Goal: Task Accomplishment & Management: Complete application form

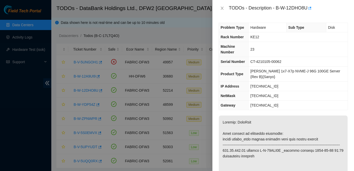
scroll to position [13, 0]
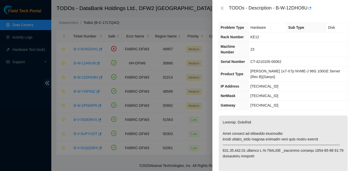
click at [273, 64] on td "CT-4210105-00062" at bounding box center [298, 61] width 99 height 9
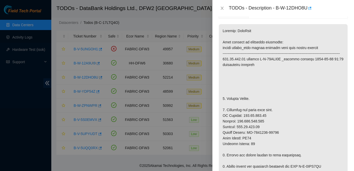
scroll to position [104, 0]
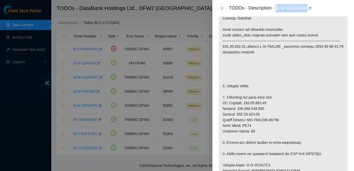
drag, startPoint x: 277, startPoint y: 6, endPoint x: 309, endPoint y: 8, distance: 32.4
click at [309, 8] on div "TODOs - Description - B-W-12DHO8U" at bounding box center [288, 8] width 119 height 8
copy div "B-W-12DHO8U"
click at [296, 73] on p at bounding box center [283, 165] width 129 height 307
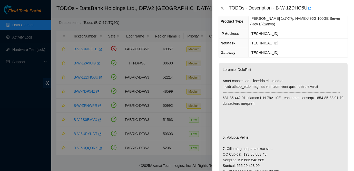
scroll to position [0, 0]
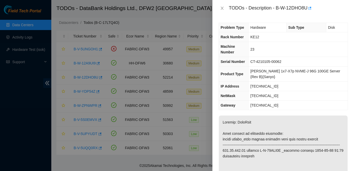
click at [286, 97] on td "[TECHNICAL_ID]" at bounding box center [298, 95] width 99 height 9
drag, startPoint x: 254, startPoint y: 62, endPoint x: 307, endPoint y: 66, distance: 53.1
click at [307, 66] on td "CT-4210105-00062" at bounding box center [298, 61] width 99 height 9
copy span "CT-4210105-00062"
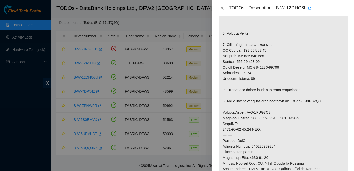
scroll to position [144, 0]
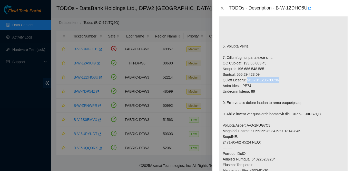
drag, startPoint x: 248, startPoint y: 85, endPoint x: 284, endPoint y: 85, distance: 35.9
click at [284, 85] on p at bounding box center [283, 125] width 129 height 307
copy p "CT-4210105-00058"
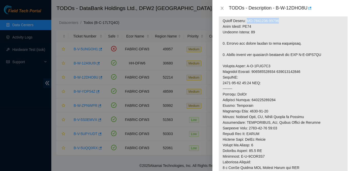
scroll to position [205, 0]
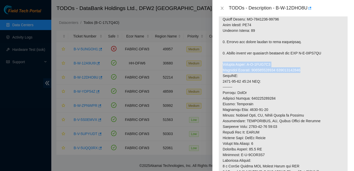
drag, startPoint x: 223, startPoint y: 69, endPoint x: 316, endPoint y: 76, distance: 93.9
click at [316, 76] on p at bounding box center [283, 64] width 129 height 307
copy p "Service Order: B-V-5REH6N7 Tracking Numbers: 739263645983 739263645983"
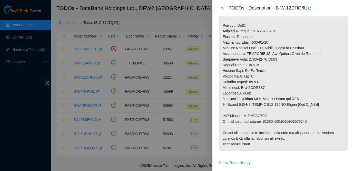
scroll to position [271, 0]
drag, startPoint x: 223, startPoint y: 121, endPoint x: 320, endPoint y: 124, distance: 97.1
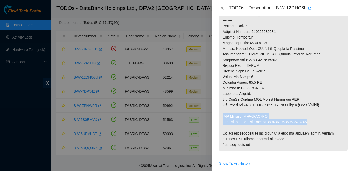
drag, startPoint x: 223, startPoint y: 121, endPoint x: 319, endPoint y: 127, distance: 96.4
copy p "RMA Return: B-V-5REH6NH Return tracking number: 9612018969028700237438"
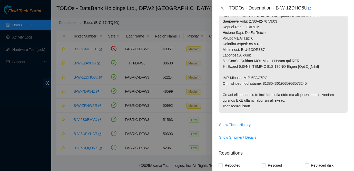
scroll to position [395, 0]
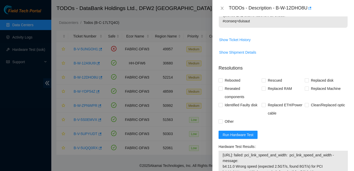
click at [347, 70] on p "Resolutions" at bounding box center [283, 66] width 129 height 11
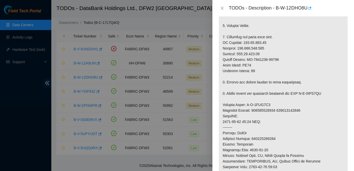
scroll to position [166, 0]
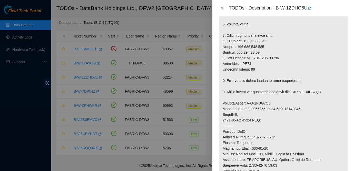
click at [315, 117] on p at bounding box center [283, 103] width 129 height 307
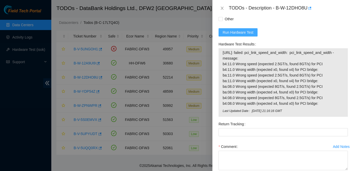
click at [234, 35] on span "Run Hardware Test" at bounding box center [238, 33] width 31 height 6
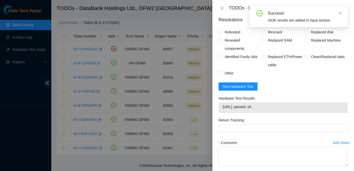
scroll to position [442, 0]
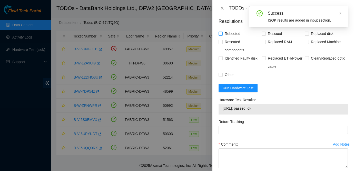
click at [232, 38] on span "Rebooted" at bounding box center [233, 34] width 20 height 8
click at [222, 35] on input "Rebooted" at bounding box center [221, 34] width 4 height 4
checkbox input "true"
click at [274, 38] on span "Rescued" at bounding box center [275, 34] width 18 height 8
click at [265, 35] on input "Rescued" at bounding box center [264, 34] width 4 height 4
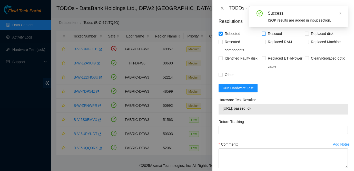
checkbox input "true"
click at [317, 46] on span "Replaced Machine" at bounding box center [326, 42] width 34 height 8
click at [309, 43] on input "Replaced Machine" at bounding box center [307, 42] width 4 height 4
checkbox input "true"
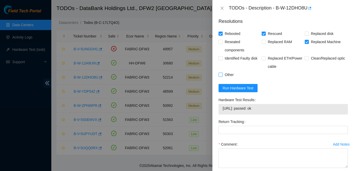
click at [227, 79] on span "Other" at bounding box center [229, 75] width 13 height 8
click at [222, 76] on input "Other" at bounding box center [221, 75] width 4 height 4
checkbox input "true"
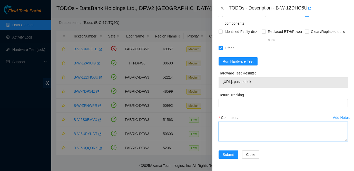
click at [249, 130] on textarea "Comment" at bounding box center [283, 132] width 129 height 20
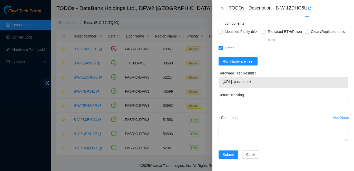
click at [284, 110] on div "Return Tracking" at bounding box center [284, 102] width 134 height 23
drag, startPoint x: 278, startPoint y: 7, endPoint x: 309, endPoint y: 9, distance: 31.1
click at [309, 9] on div "TODOs - Description - B-W-12DHO8U" at bounding box center [288, 8] width 119 height 8
copy div "B-W-12DHO8U"
click at [288, 60] on form "Resolutions Rebooted Rescued Replaced disk Reseated components Replaced RAM Rep…" at bounding box center [283, 76] width 129 height 178
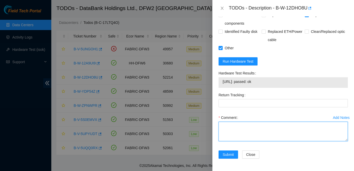
click at [237, 131] on textarea "Comment" at bounding box center [283, 132] width 129 height 20
paste textarea "Ticket: B-W-12DHO8U New SN: CT-4210105-00058 Bad SN: CT-4210105-00062 Service O…"
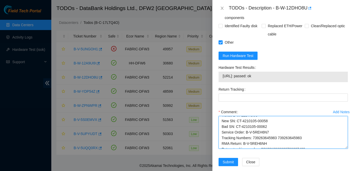
scroll to position [0, 0]
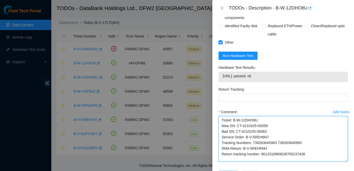
drag, startPoint x: 347, startPoint y: 139, endPoint x: 345, endPoint y: 165, distance: 25.8
click at [345, 161] on textarea "Ticket: B-W-12DHO8U New SN: CT-4210105-00058 Bad SN: CT-4210105-00062 Service O…" at bounding box center [283, 138] width 129 height 45
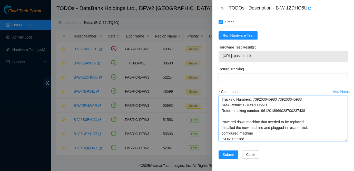
scroll to position [29, 0]
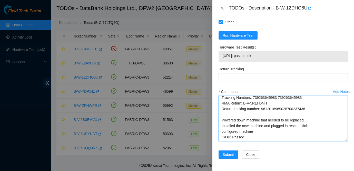
click at [318, 116] on textarea "Ticket: B-W-12DHO8U New SN: CT-4210105-00058 Bad SN: CT-4210105-00062 Service O…" at bounding box center [283, 118] width 129 height 45
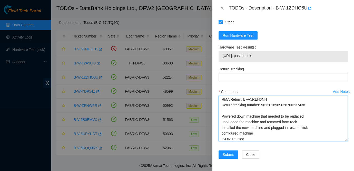
scroll to position [24, 0]
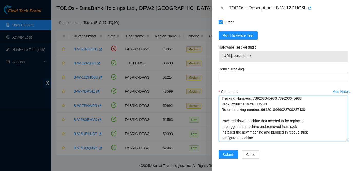
drag, startPoint x: 263, startPoint y: 109, endPoint x: 321, endPoint y: 112, distance: 57.9
click at [321, 112] on textarea "Ticket: B-W-12DHO8U New SN: CT-4210105-00058 Bad SN: CT-4210105-00062 Service O…" at bounding box center [283, 118] width 129 height 45
type textarea "Ticket: B-W-12DHO8U New SN: CT-4210105-00058 Bad SN: CT-4210105-00062 Service O…"
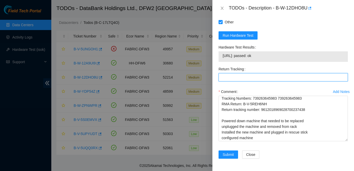
click at [277, 76] on Tracking "Return Tracking" at bounding box center [283, 77] width 129 height 8
paste Tracking "9612018969028700237438"
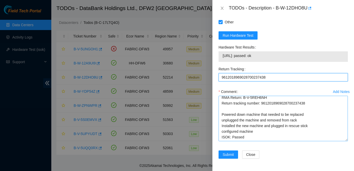
type Tracking "9612018969028700237438"
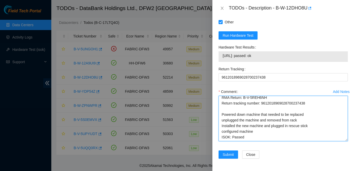
scroll to position [0, 0]
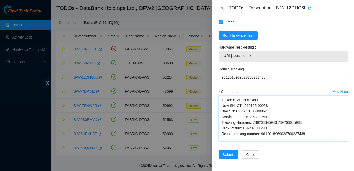
drag, startPoint x: 260, startPoint y: 134, endPoint x: 237, endPoint y: 60, distance: 77.7
click at [237, 60] on form "Resolutions Rebooted Rescued Replaced disk Reseated components Replaced RAM Rep…" at bounding box center [283, 63] width 129 height 204
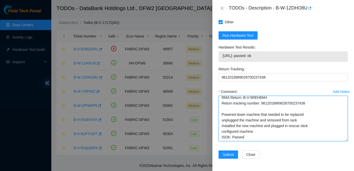
click at [256, 138] on textarea "Ticket: B-W-12DHO8U New SN: CT-4210105-00058 Bad SN: CT-4210105-00062 Service O…" at bounding box center [283, 118] width 129 height 45
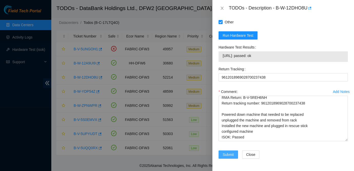
click at [229, 153] on span "Submit" at bounding box center [228, 155] width 11 height 6
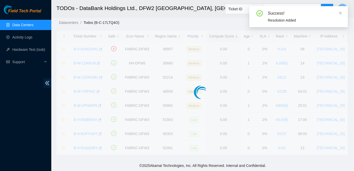
scroll to position [160, 0]
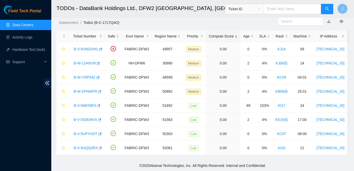
click at [215, 20] on div "Datacenters / Todos (B-C-17LTQ4O) /" at bounding box center [164, 11] width 227 height 29
click at [92, 92] on link "B-W-ZPNWPR" at bounding box center [86, 91] width 24 height 4
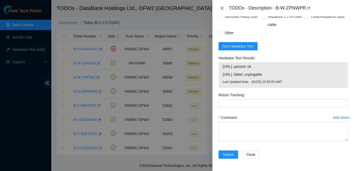
click at [222, 7] on icon "close" at bounding box center [222, 8] width 4 height 4
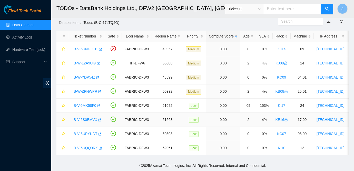
click at [84, 119] on link "B-V-5S0EMVX" at bounding box center [86, 120] width 24 height 4
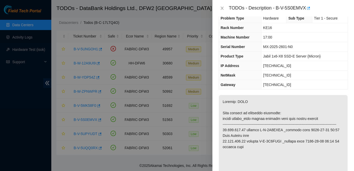
scroll to position [8, 0]
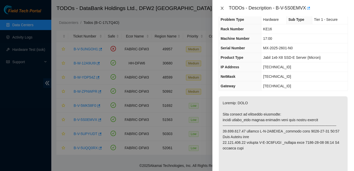
click at [223, 8] on icon "close" at bounding box center [222, 8] width 3 height 3
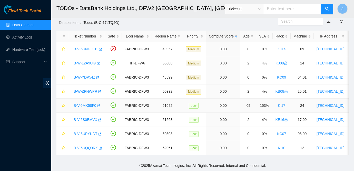
scroll to position [11, 0]
click at [90, 63] on link "B-W-12A9UI9" at bounding box center [85, 63] width 22 height 4
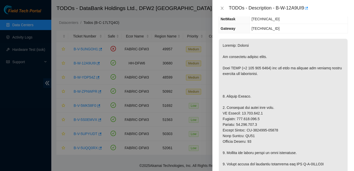
scroll to position [0, 0]
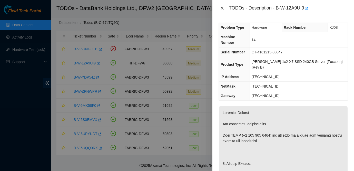
click at [224, 7] on button "Close" at bounding box center [222, 8] width 7 height 5
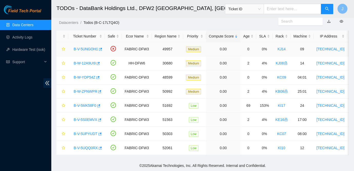
click at [88, 50] on link "B-V-5UNGOH1" at bounding box center [86, 49] width 24 height 4
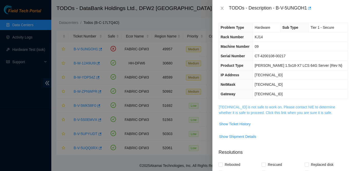
click at [237, 108] on link "[TECHNICAL_ID] is not safe to work on. Please contact NIE to determine whether …" at bounding box center [277, 110] width 117 height 10
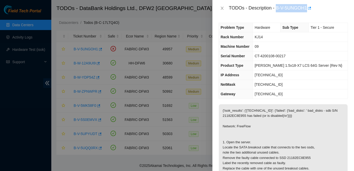
drag, startPoint x: 278, startPoint y: 8, endPoint x: 308, endPoint y: 14, distance: 30.0
click at [308, 14] on div "TODOs - Description - B-V-5UNGOH1" at bounding box center [284, 8] width 142 height 16
copy div "B-V-5UNGOH1"
click at [10, 83] on div at bounding box center [177, 85] width 354 height 171
click at [322, 87] on td "[TECHNICAL_ID]" at bounding box center [300, 84] width 95 height 9
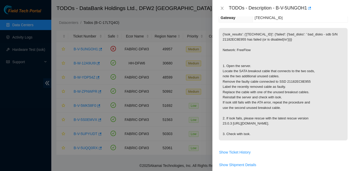
scroll to position [77, 0]
click at [332, 121] on p "{'isok_results': {'[TECHNICAL_ID]': {'failed': {'bad_disks': ' bad_disks - sdb …" at bounding box center [283, 83] width 129 height 112
click at [221, 7] on icon "close" at bounding box center [222, 8] width 3 height 3
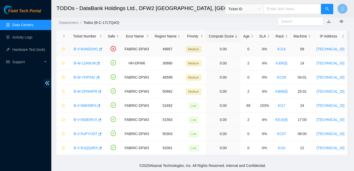
click at [83, 50] on link "B-V-5UNGOH1" at bounding box center [86, 49] width 24 height 4
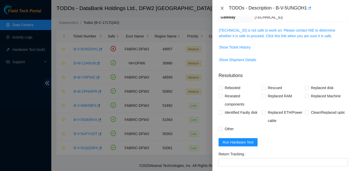
click at [222, 8] on icon "close" at bounding box center [222, 8] width 4 height 4
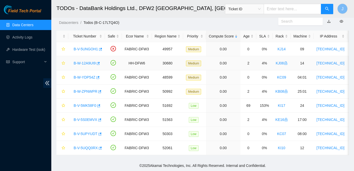
click at [87, 63] on link "B-W-12A9UI9" at bounding box center [85, 63] width 22 height 4
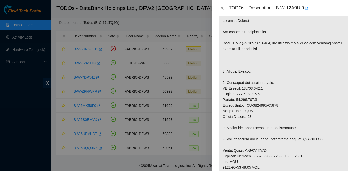
scroll to position [92, 0]
click at [223, 9] on icon "close" at bounding box center [222, 8] width 4 height 4
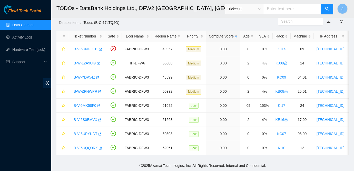
scroll to position [109, 0]
click at [17, 23] on link "Data Centers" at bounding box center [22, 25] width 21 height 4
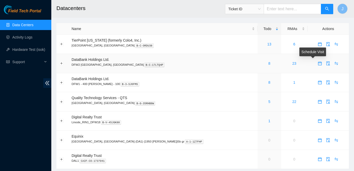
click at [318, 62] on icon "calendar" at bounding box center [320, 63] width 4 height 4
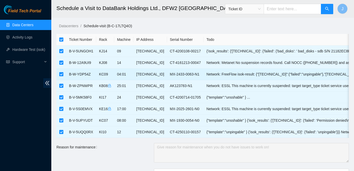
click at [61, 73] on input "checkbox" at bounding box center [61, 74] width 4 height 4
checkbox input "false"
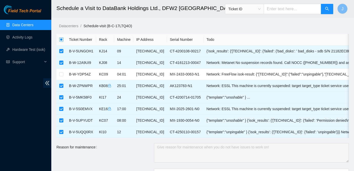
click at [63, 40] on input "checkbox" at bounding box center [61, 39] width 4 height 4
checkbox input "true"
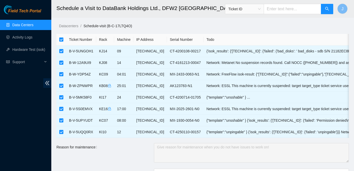
click at [63, 40] on input "checkbox" at bounding box center [61, 39] width 4 height 4
checkbox input "false"
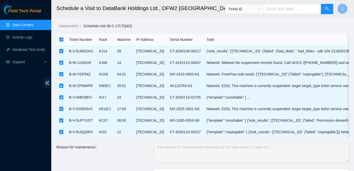
checkbox input "false"
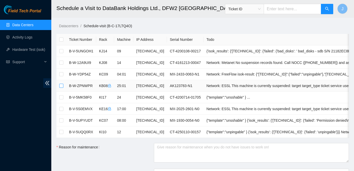
click at [61, 84] on input "checkbox" at bounding box center [61, 86] width 4 height 4
checkbox input "true"
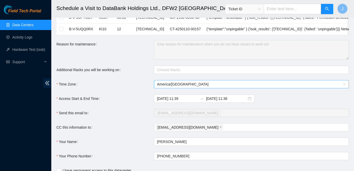
scroll to position [106, 0]
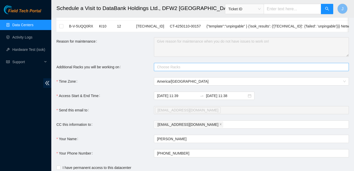
click at [164, 70] on div at bounding box center [248, 67] width 187 height 6
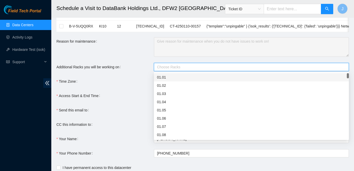
click at [164, 70] on div at bounding box center [248, 67] width 187 height 6
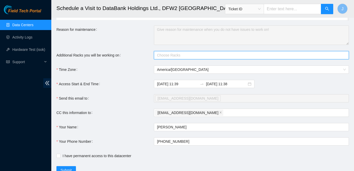
scroll to position [118, 0]
click at [227, 83] on input "[DATE] 11:38" at bounding box center [226, 84] width 41 height 6
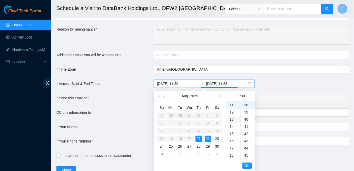
scroll to position [165, 0]
click at [198, 138] on div "21" at bounding box center [199, 139] width 6 height 6
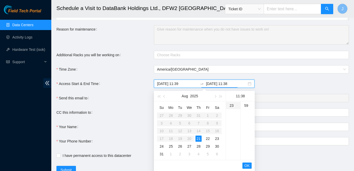
click at [232, 105] on div "23" at bounding box center [233, 105] width 14 height 7
click at [250, 106] on div "59" at bounding box center [248, 105] width 14 height 7
type input "[DATE] 23:59"
click at [246, 165] on span "OK" at bounding box center [247, 166] width 5 height 6
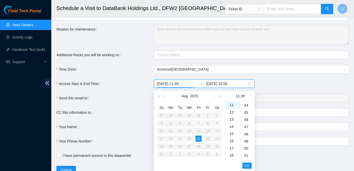
scroll to position [280, 0]
click at [245, 166] on span "OK" at bounding box center [247, 166] width 5 height 6
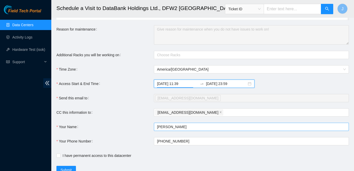
scroll to position [138, 0]
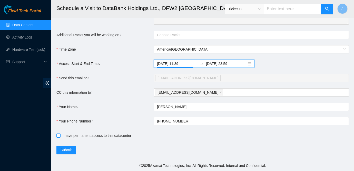
click at [83, 134] on span "I have permanent access to this datacenter" at bounding box center [97, 136] width 73 height 6
click at [60, 134] on input "I have permanent access to this datacenter" at bounding box center [58, 136] width 4 height 4
checkbox input "true"
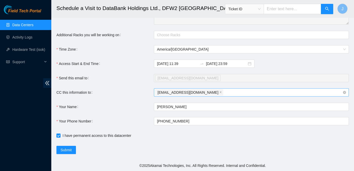
click at [218, 93] on div "[EMAIL_ADDRESS][DOMAIN_NAME]" at bounding box center [248, 92] width 187 height 7
click at [97, 163] on footer "© 2025 Akamai Technologies, Inc. All Rights Reserved. Internal and Confidential." at bounding box center [202, 165] width 303 height 11
click at [288, 92] on div "[EMAIL_ADDRESS][DOMAIN_NAME]" at bounding box center [248, 92] width 187 height 7
paste input "[EMAIL_ADDRESS][DOMAIN_NAME];"
type input "[EMAIL_ADDRESS][DOMAIN_NAME]"
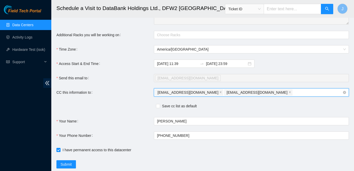
click at [260, 92] on div "[EMAIL_ADDRESS][DOMAIN_NAME] [EMAIL_ADDRESS][DOMAIN_NAME]" at bounding box center [248, 92] width 187 height 7
paste input "[EMAIL_ADDRESS][DOMAIN_NAME]"
type input "[EMAIL_ADDRESS][DOMAIN_NAME]"
click at [154, 105] on div "Save cc list as default" at bounding box center [153, 106] width 195 height 7
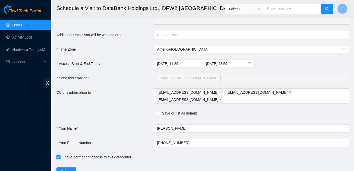
click at [156, 110] on div "Save cc list as default" at bounding box center [153, 113] width 195 height 7
click at [159, 111] on input "Save cc list as default" at bounding box center [158, 113] width 4 height 4
checkbox input "true"
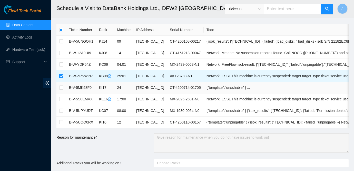
scroll to position [152, 0]
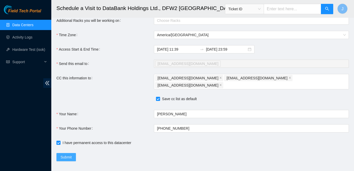
click at [69, 154] on span "Submit" at bounding box center [66, 157] width 11 height 6
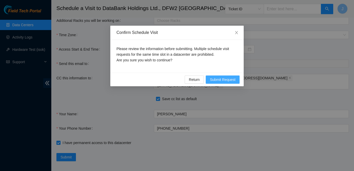
click at [222, 77] on span "Submit Request" at bounding box center [223, 80] width 26 height 6
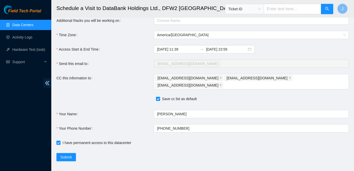
type input "[DATE] 11:41"
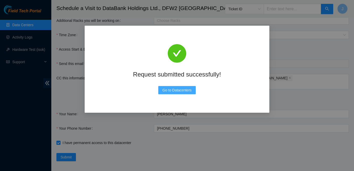
click at [186, 88] on span "Go to Datacenters" at bounding box center [177, 90] width 29 height 6
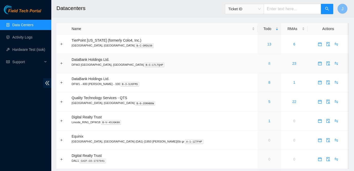
click at [269, 62] on link "8" at bounding box center [270, 63] width 2 height 4
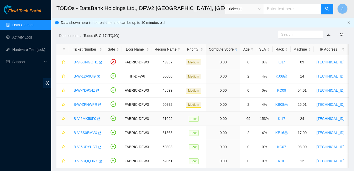
scroll to position [13, 0]
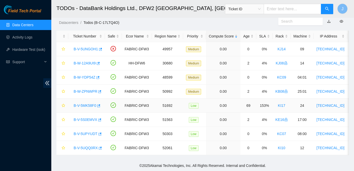
click at [86, 106] on link "B-V-5MK58F0" at bounding box center [85, 105] width 23 height 4
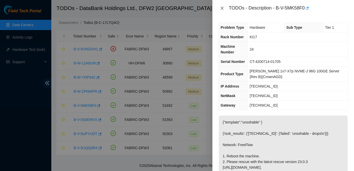
click at [223, 9] on icon "close" at bounding box center [222, 8] width 3 height 3
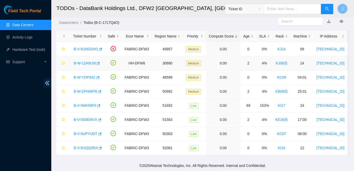
click at [89, 63] on link "B-W-12A9UI9" at bounding box center [85, 63] width 22 height 4
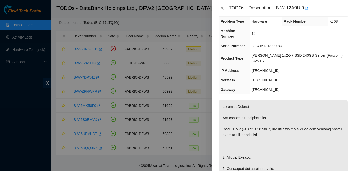
scroll to position [7, 0]
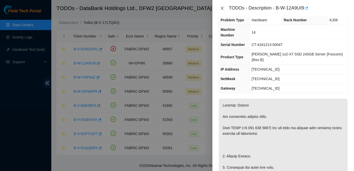
click at [223, 9] on icon "close" at bounding box center [222, 8] width 3 height 3
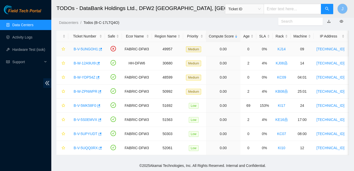
scroll to position [10, 0]
click at [18, 13] on span "Field Tech Portal" at bounding box center [24, 11] width 33 height 5
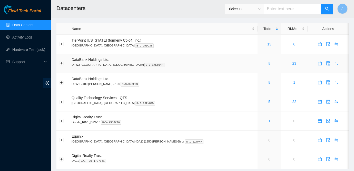
click at [269, 62] on link "8" at bounding box center [270, 63] width 2 height 4
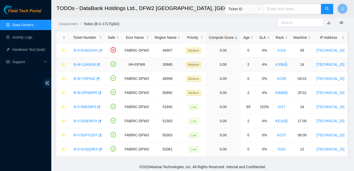
scroll to position [13, 0]
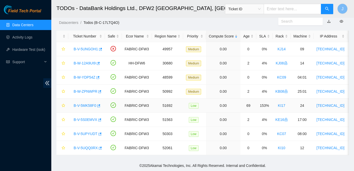
click at [88, 104] on link "B-V-5MK58F0" at bounding box center [85, 105] width 23 height 4
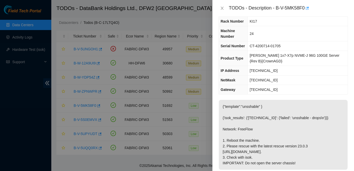
scroll to position [8, 0]
